Goal: Task Accomplishment & Management: Use online tool/utility

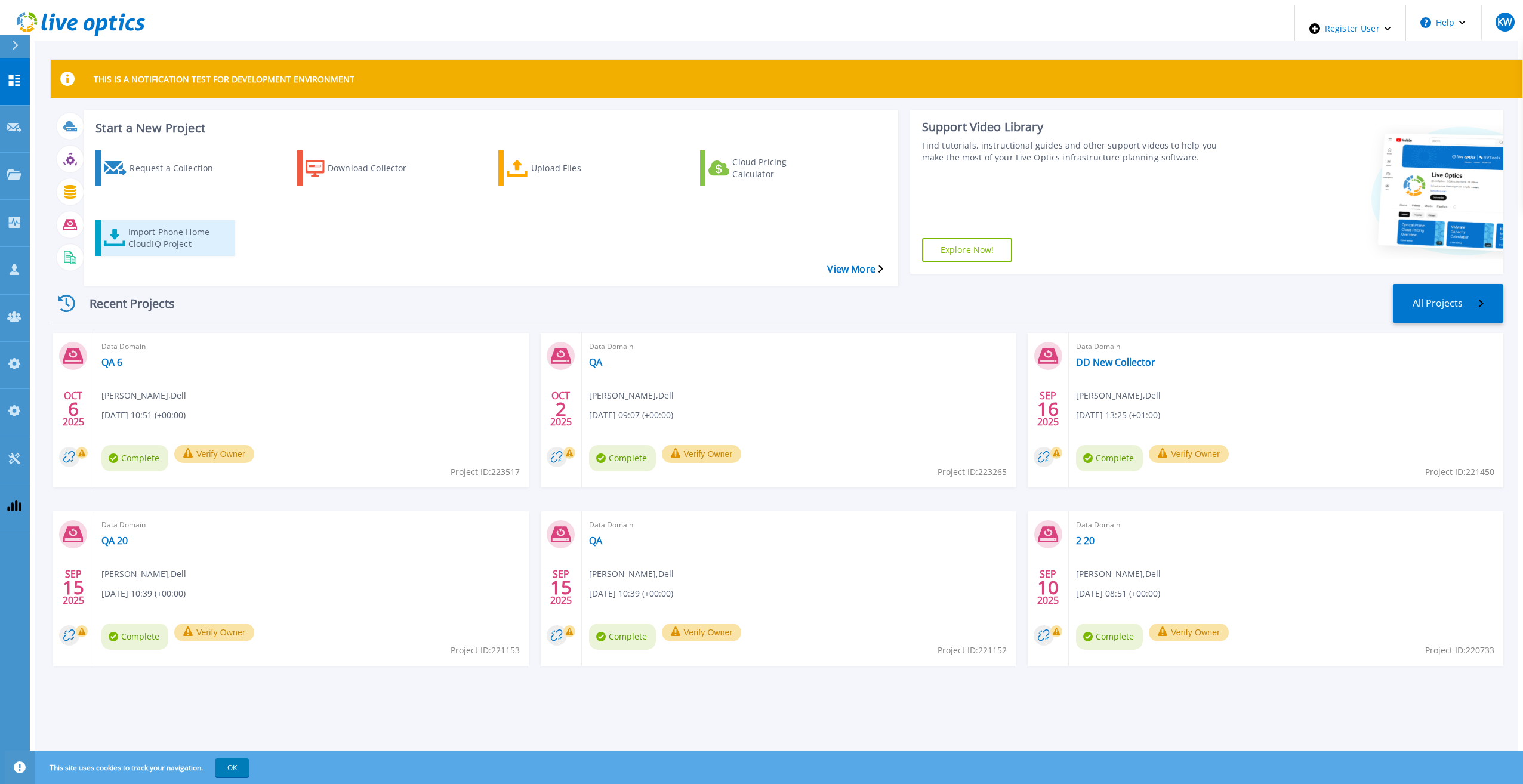
click at [187, 223] on div "Import Phone Home CloudIQ Project" at bounding box center [176, 237] width 95 height 30
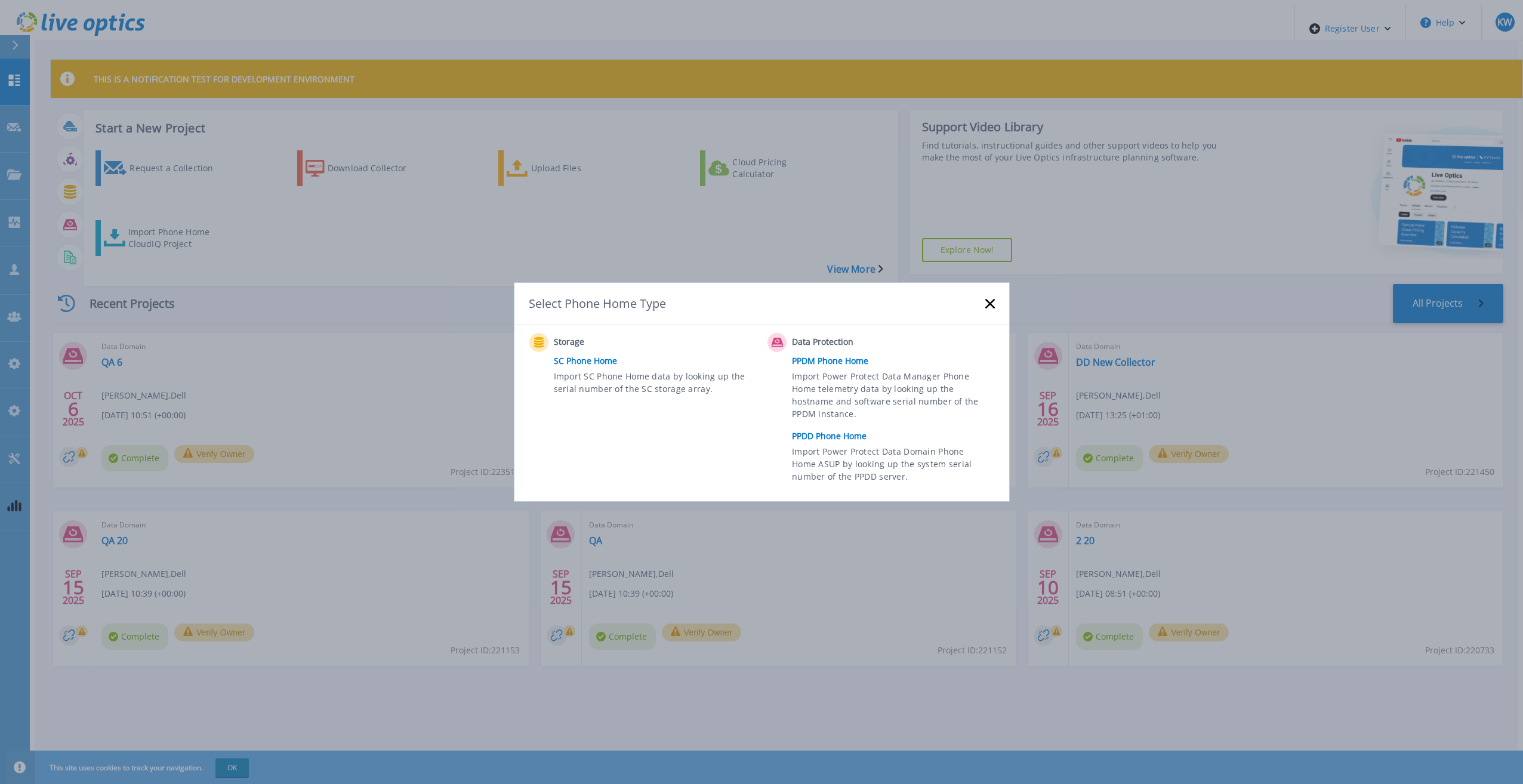
click at [825, 435] on link "PPDD Phone Home" at bounding box center [896, 435] width 208 height 18
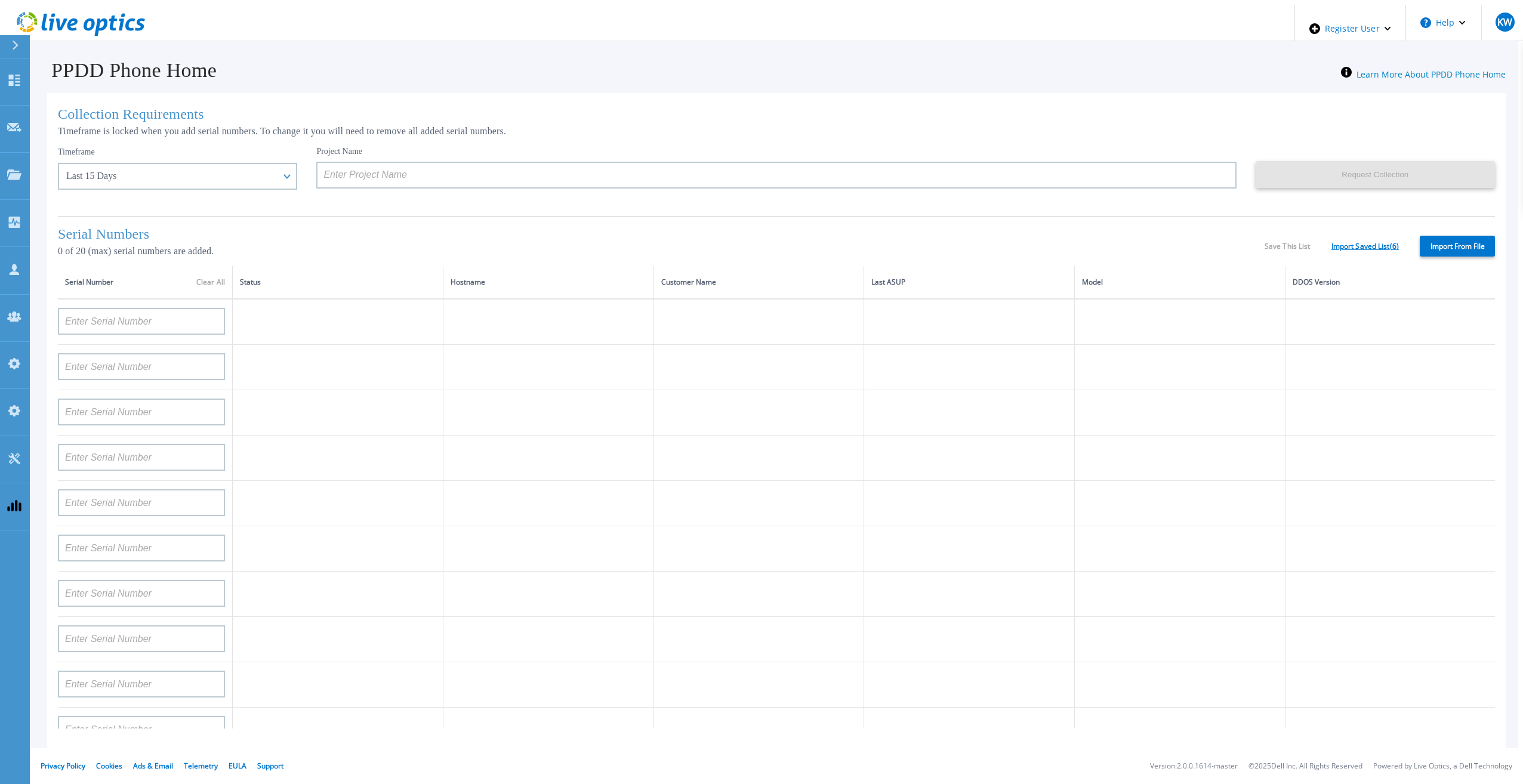
click at [1369, 242] on link "Import Saved List ( 6 )" at bounding box center [1365, 247] width 67 height 9
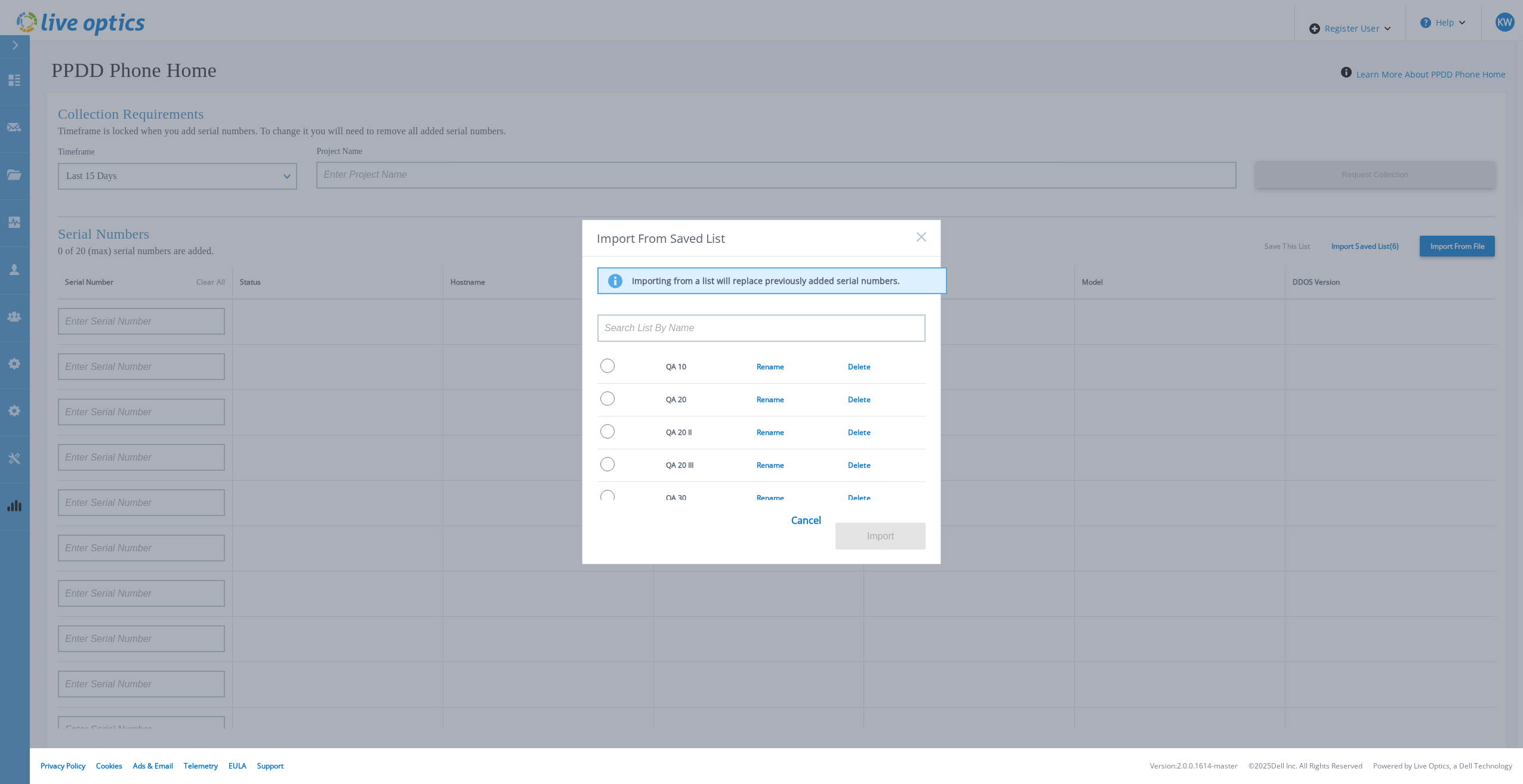
click at [604, 401] on input "radio" at bounding box center [607, 398] width 14 height 14
radio input "true"
click at [904, 547] on button "Import" at bounding box center [881, 536] width 90 height 27
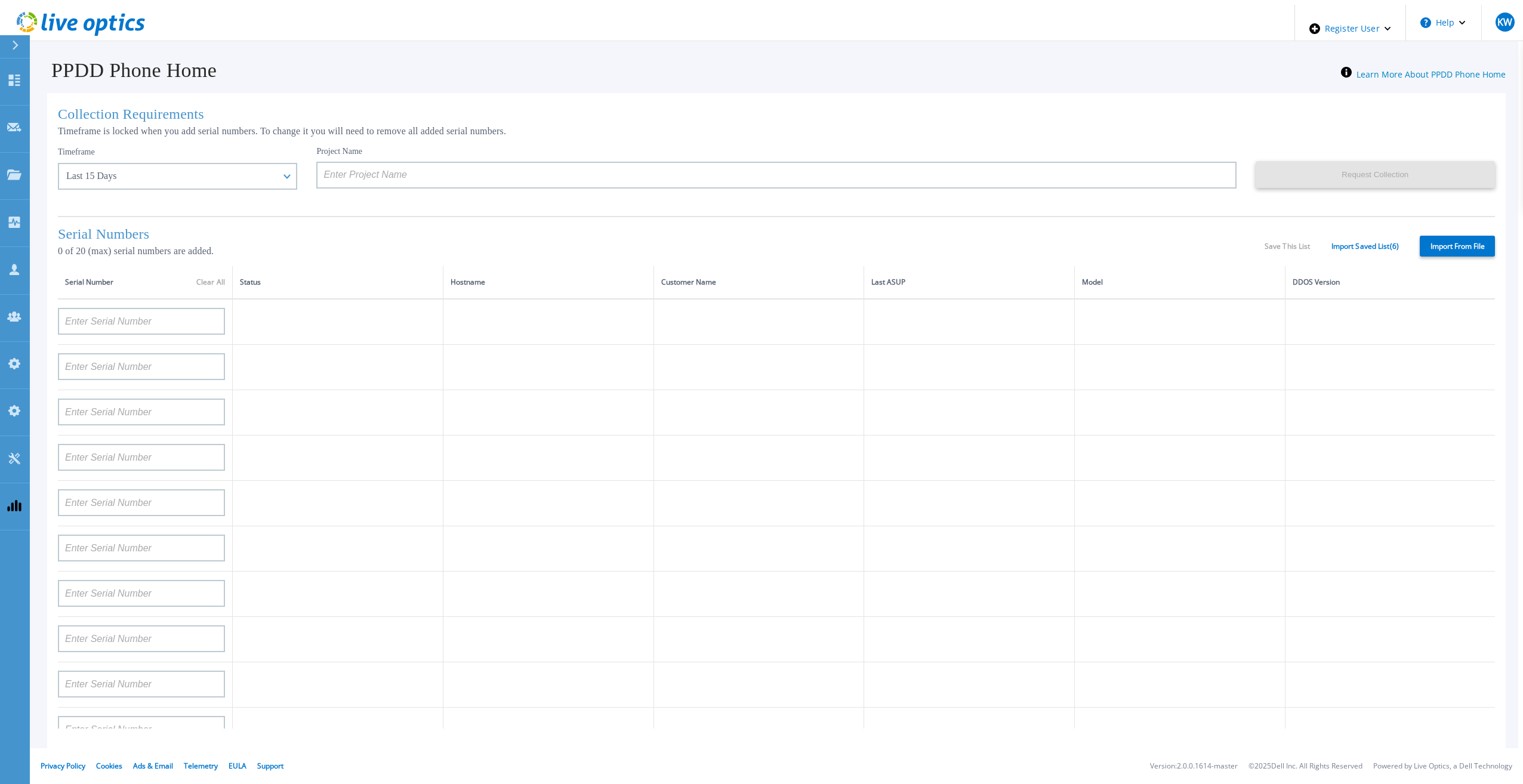
type input "APM00211700095"
type input "APX00232503747"
type input "APM00214914093"
type input "APM00171836329"
type input "APM00212026971"
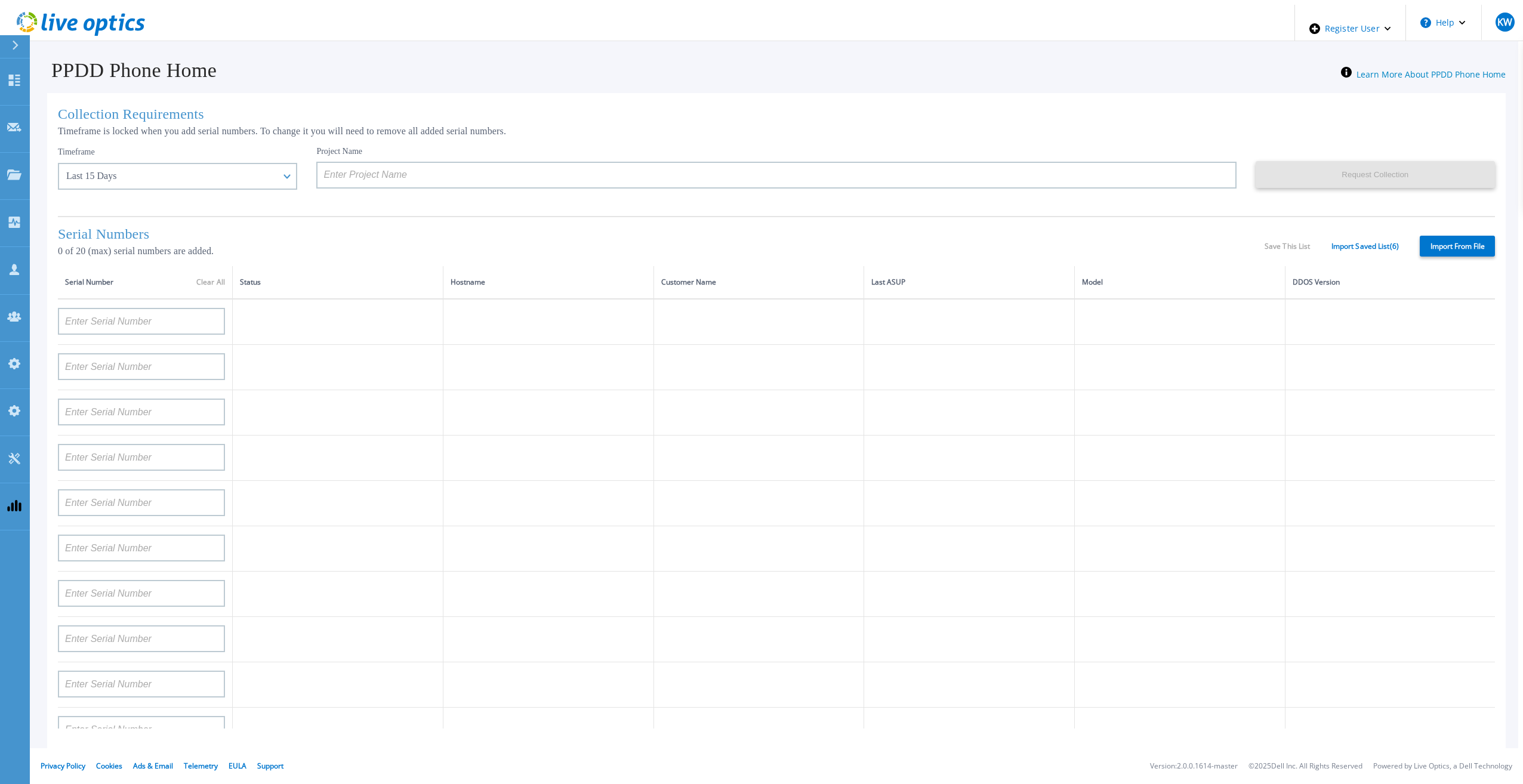
type input "APM00214914094"
type input "APX00234502218"
type input "APM00212018359"
type input "APX00232503745"
type input "APX00232503743"
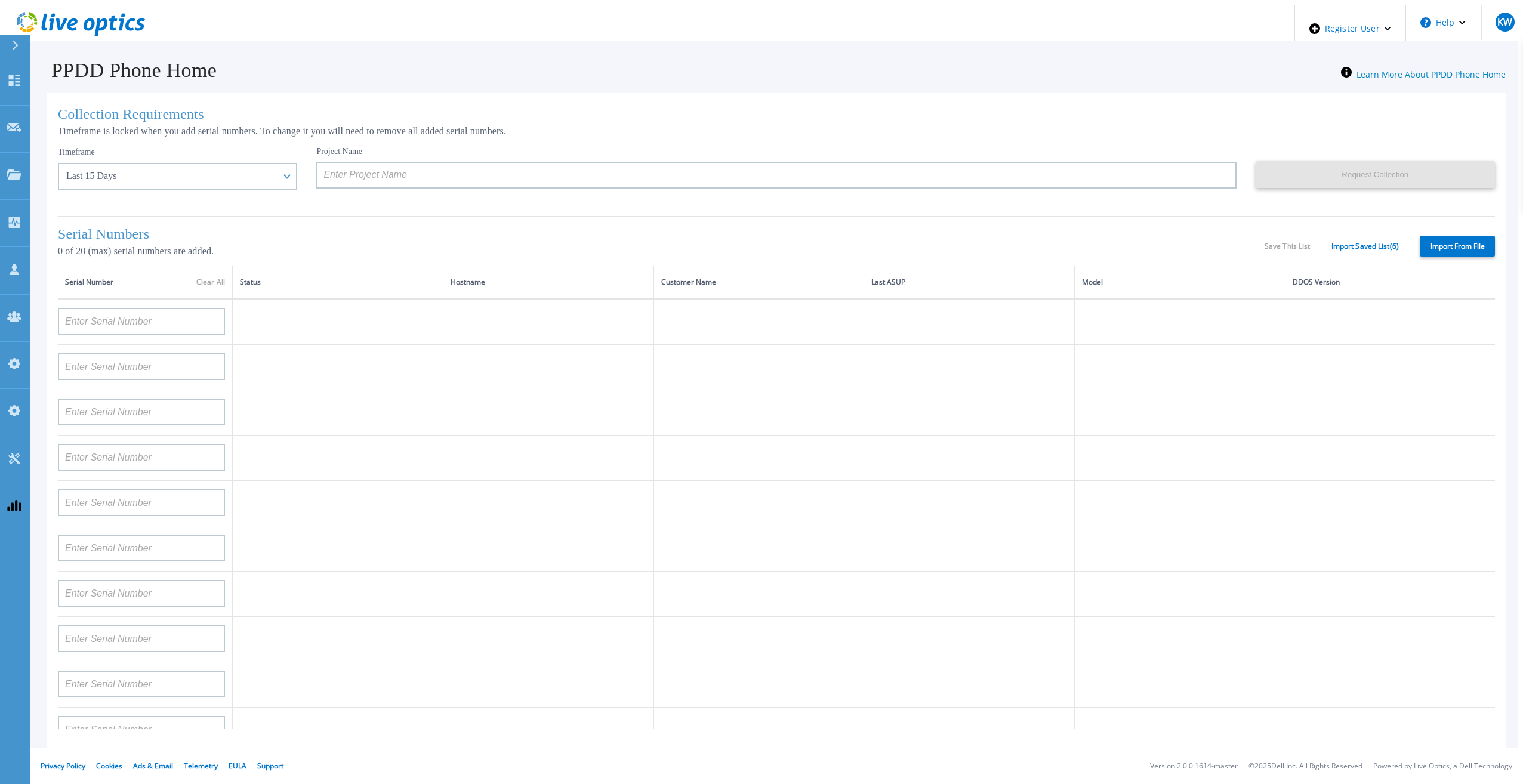
type input "APM00193603655"
type input "APM00212517749"
type input "APX00232503742"
type input "APM00212702822"
type input "APM00212610953"
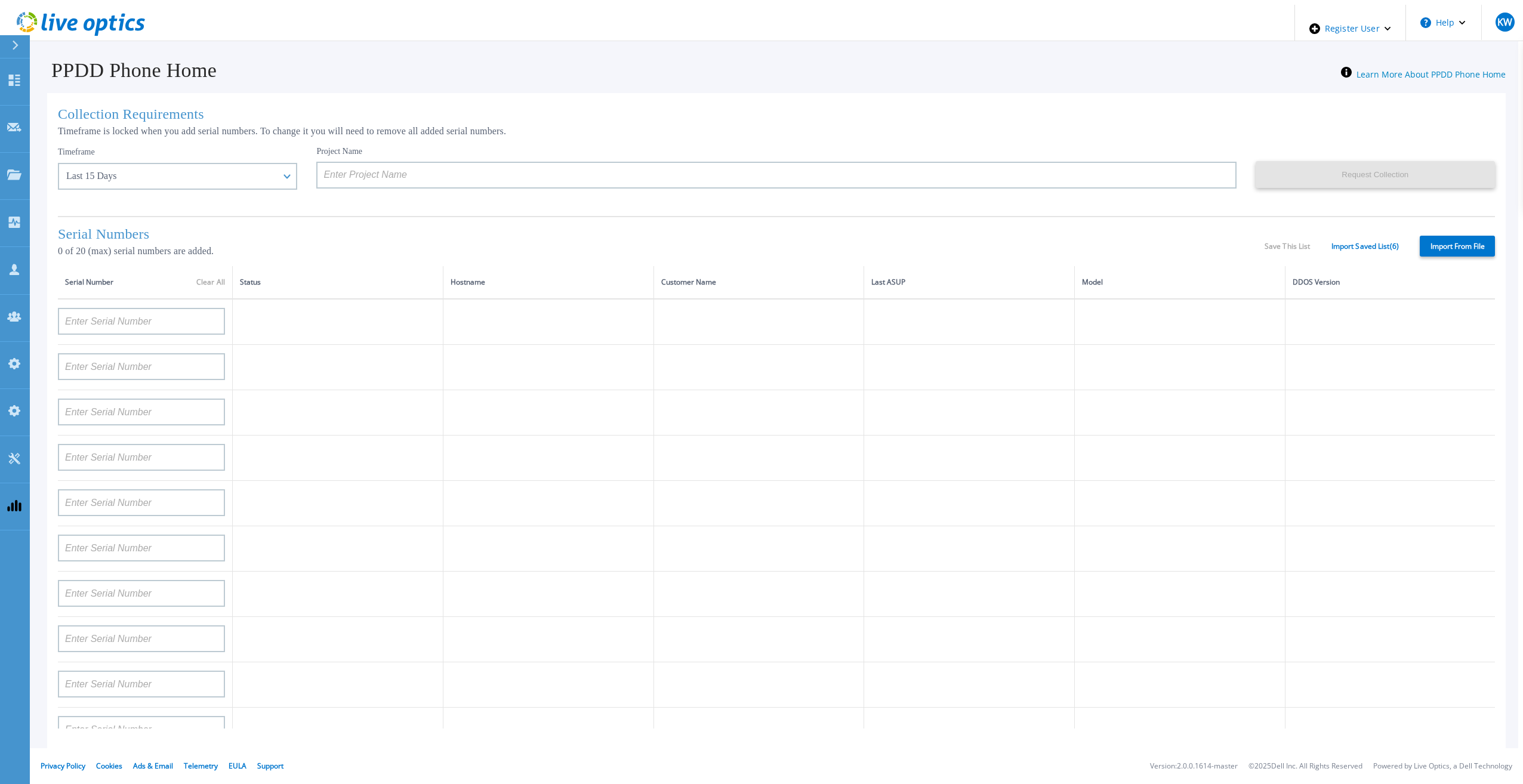
type input "APM00202614668"
type input "APM00212613652"
type input "APX00222101185"
type input "AUDVUX6XJHDJFE"
type input "APM00133543104"
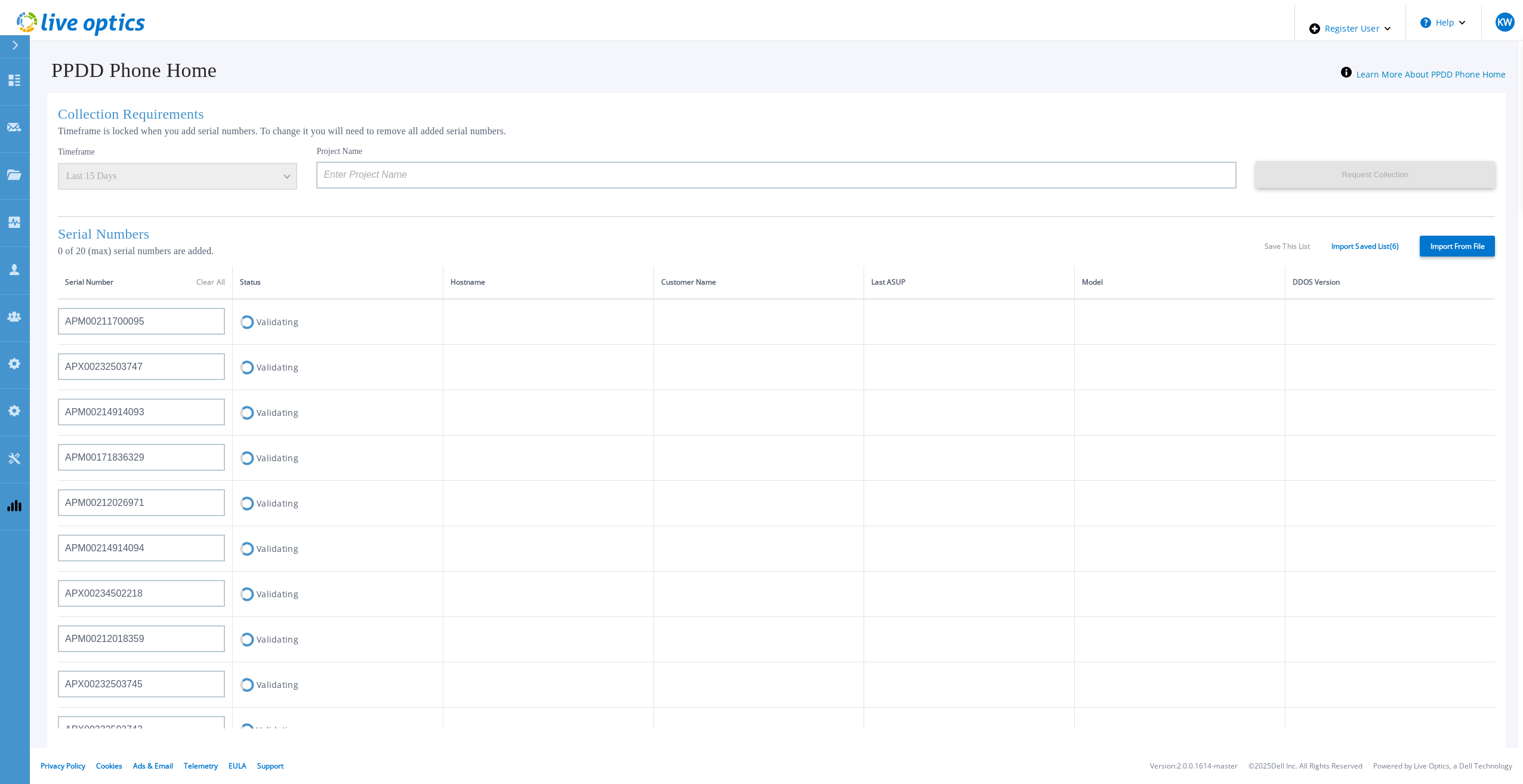
click at [865, 239] on h1 "Serial Numbers" at bounding box center [661, 234] width 1206 height 16
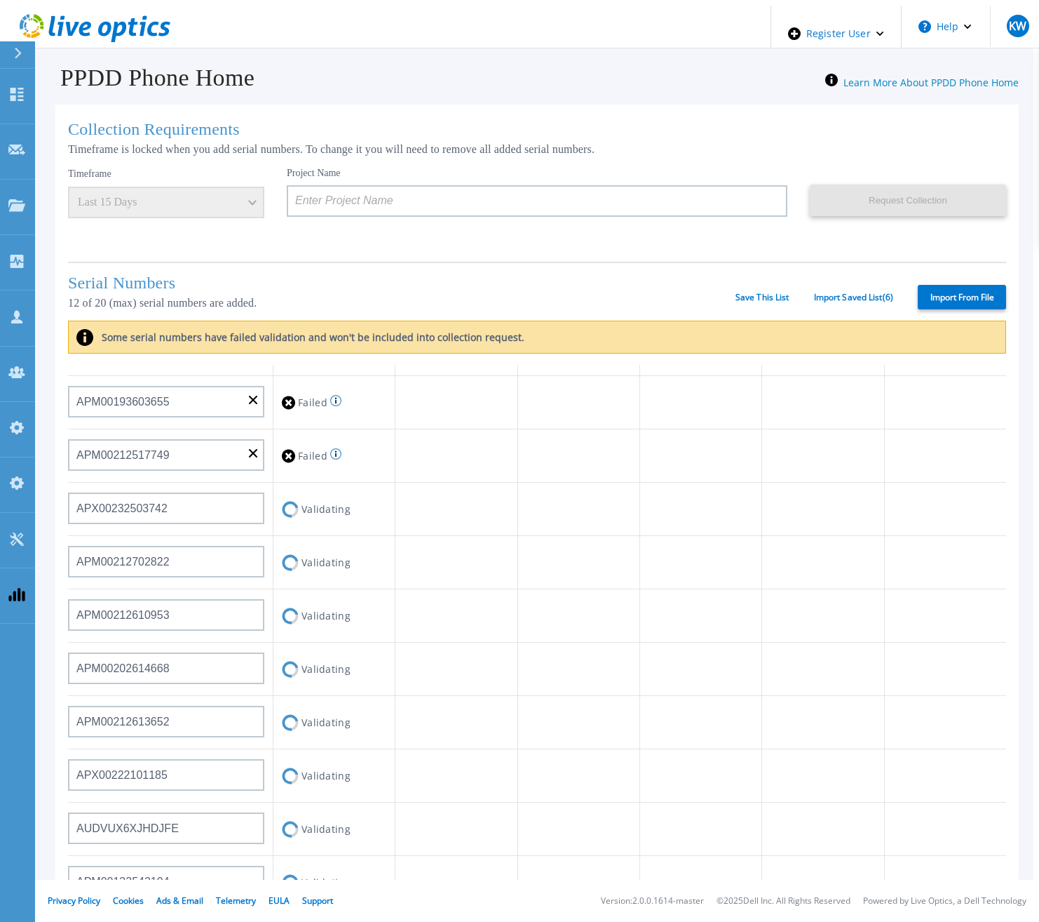
scroll to position [562, 0]
click at [746, 546] on td at bounding box center [701, 561] width 122 height 53
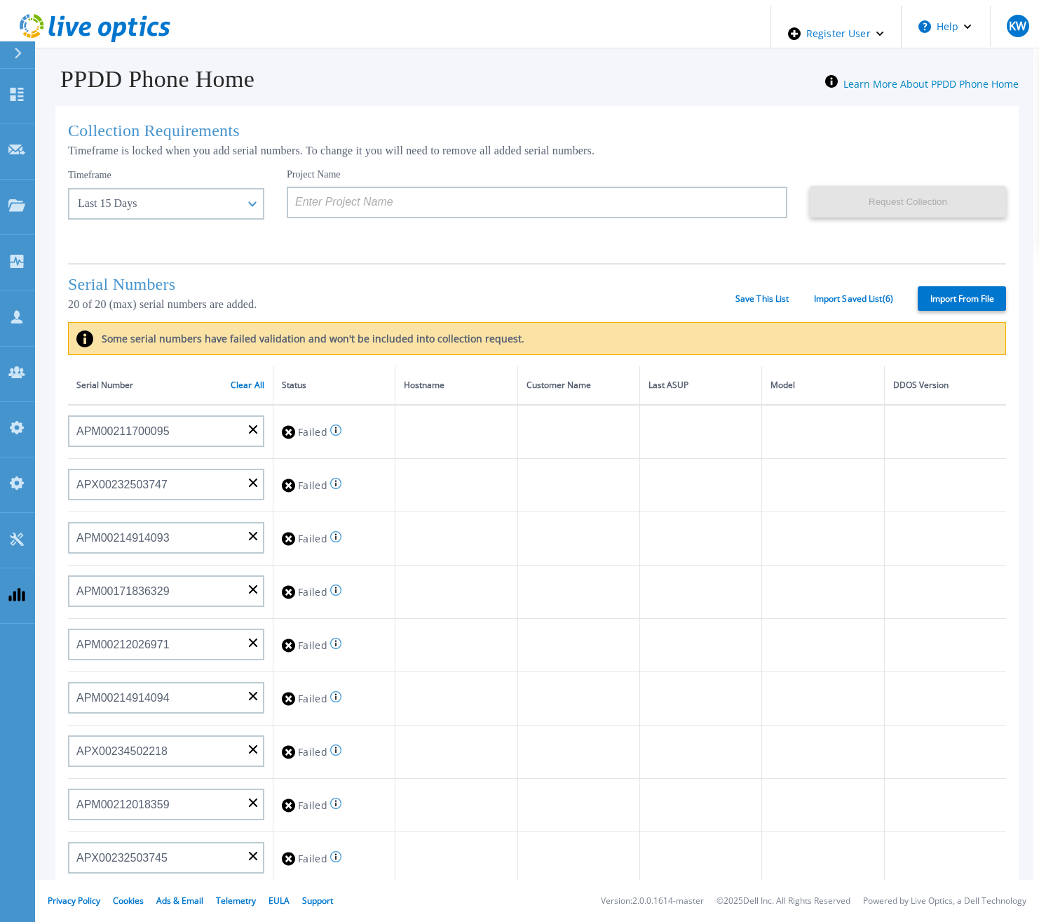
scroll to position [0, 0]
